Goal: Check status: Check status

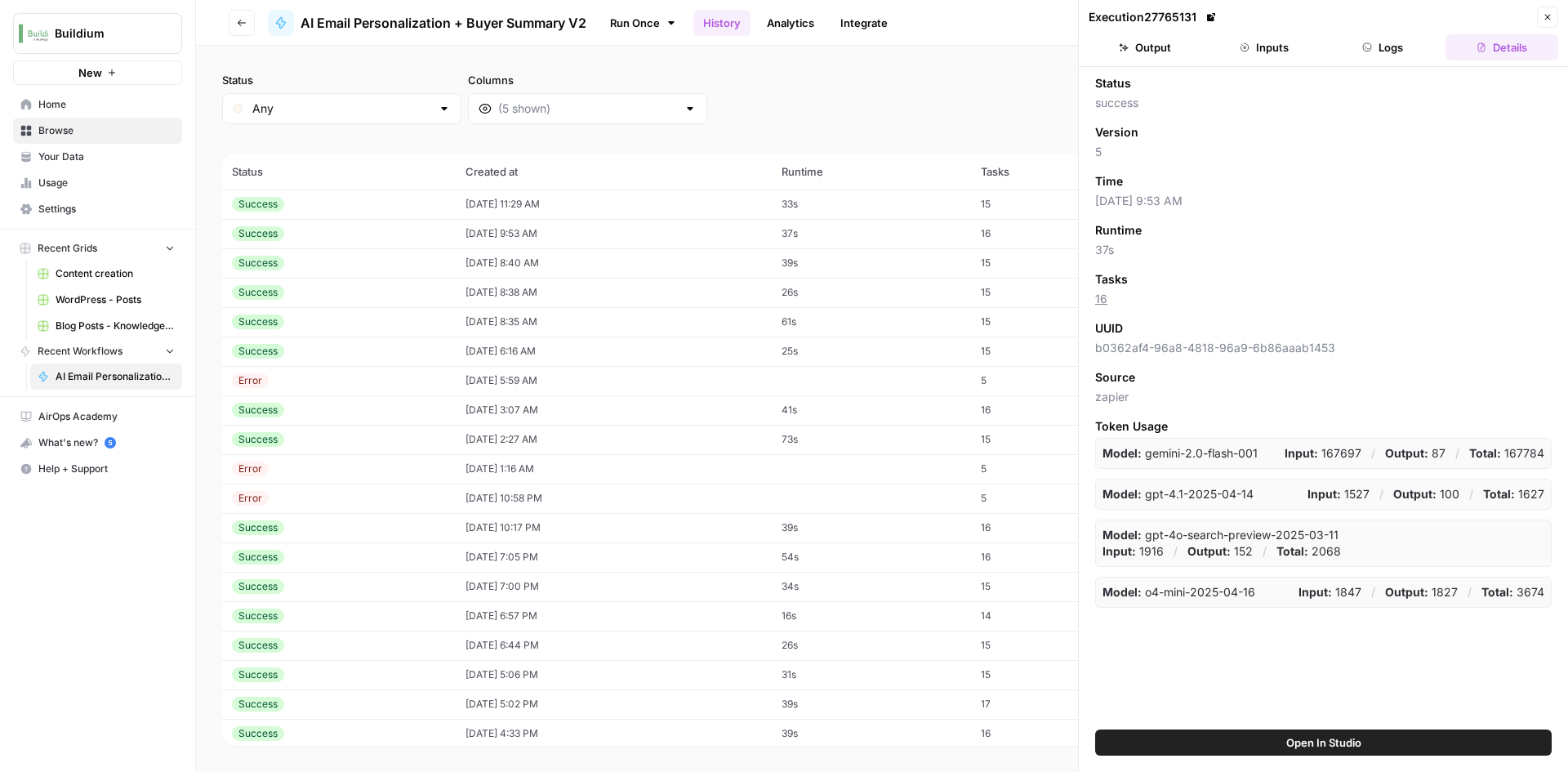
click at [1543, 11] on button "Close" at bounding box center [1547, 17] width 21 height 21
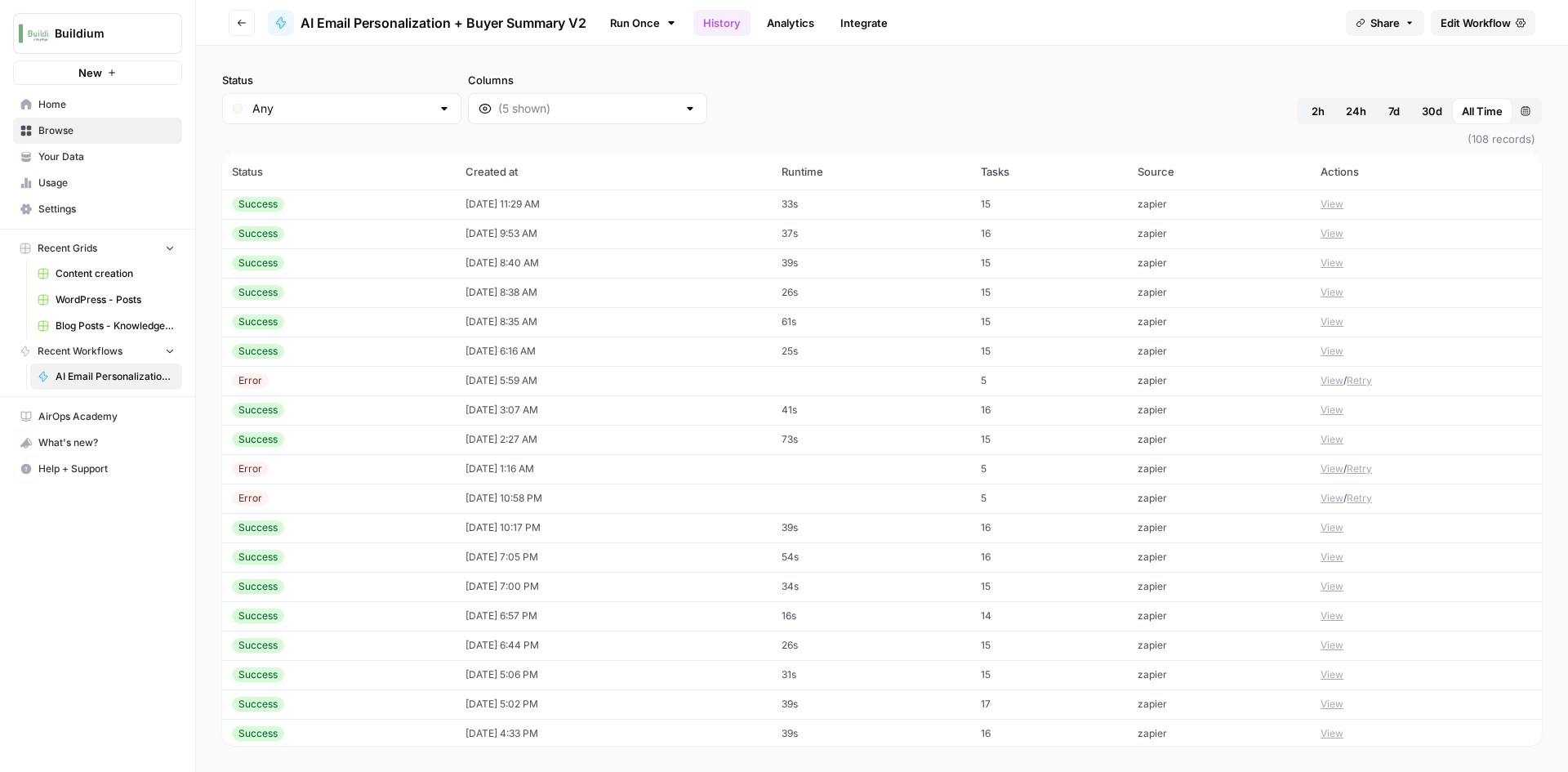
click at [712, 210] on td "08/19/25 at 11:29 AM" at bounding box center [613, 204] width 316 height 29
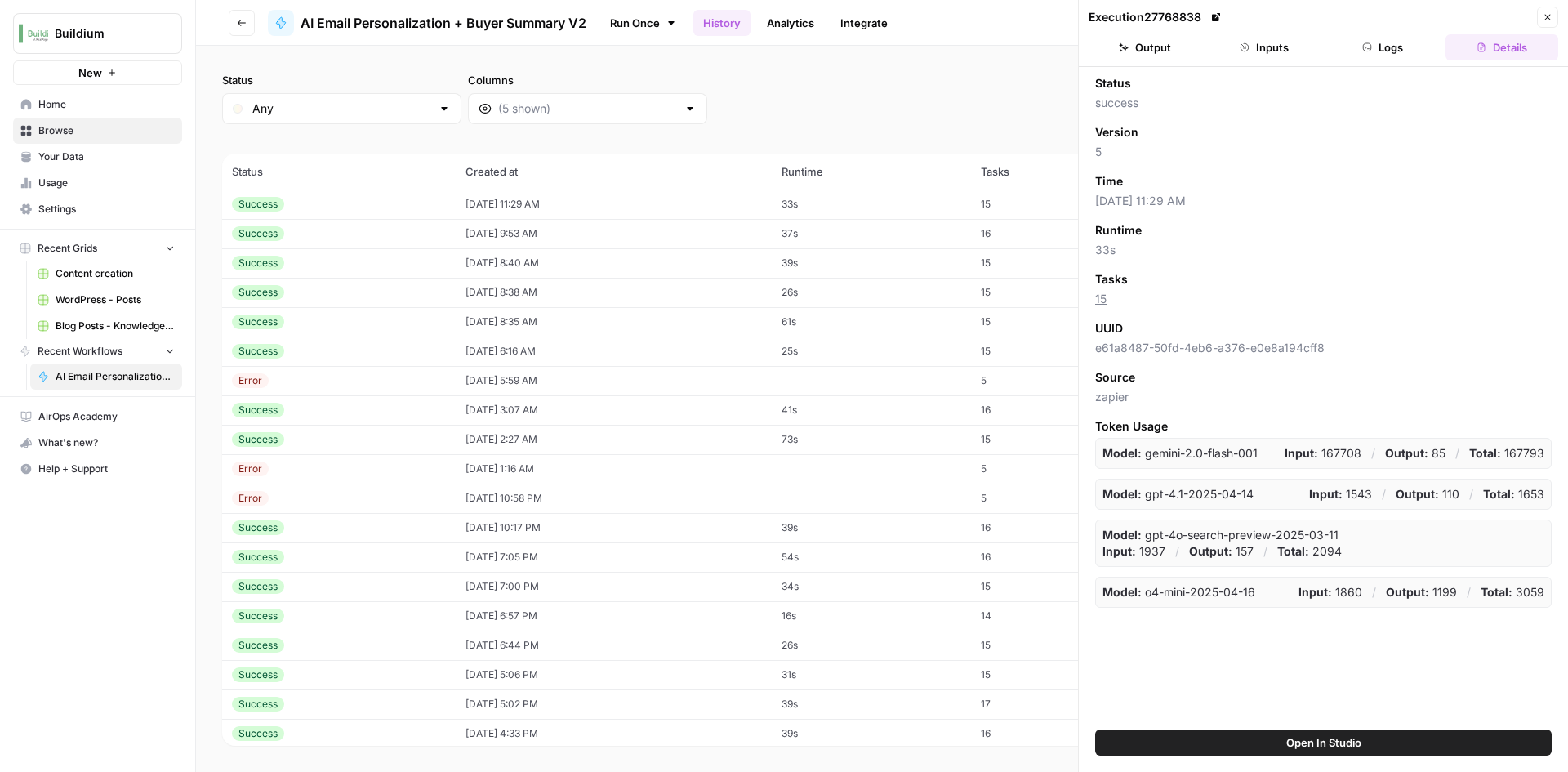
click at [1282, 56] on button "Inputs" at bounding box center [1263, 47] width 113 height 26
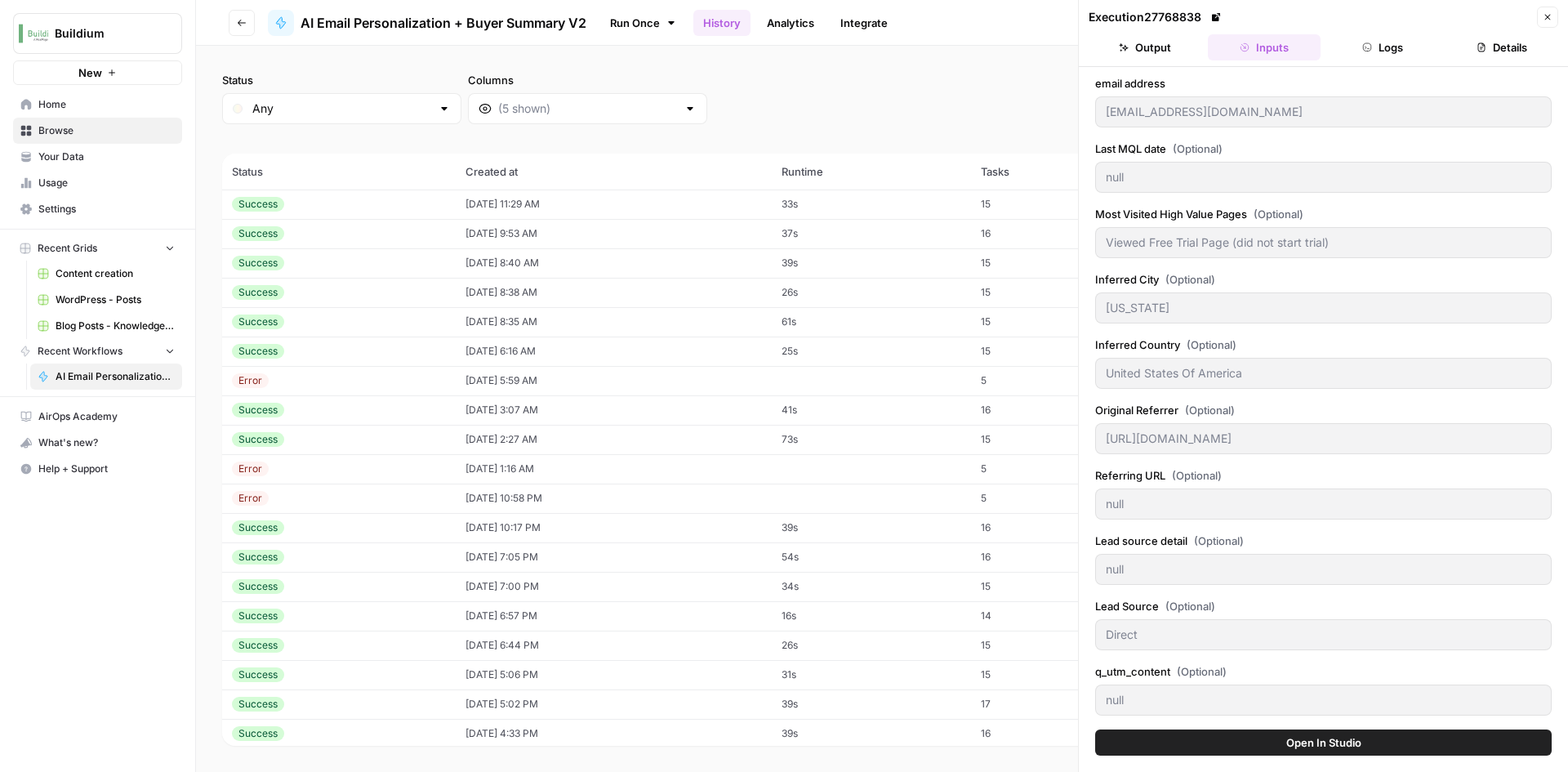
click at [1181, 47] on button "Output" at bounding box center [1145, 47] width 113 height 26
